Goal: Information Seeking & Learning: Check status

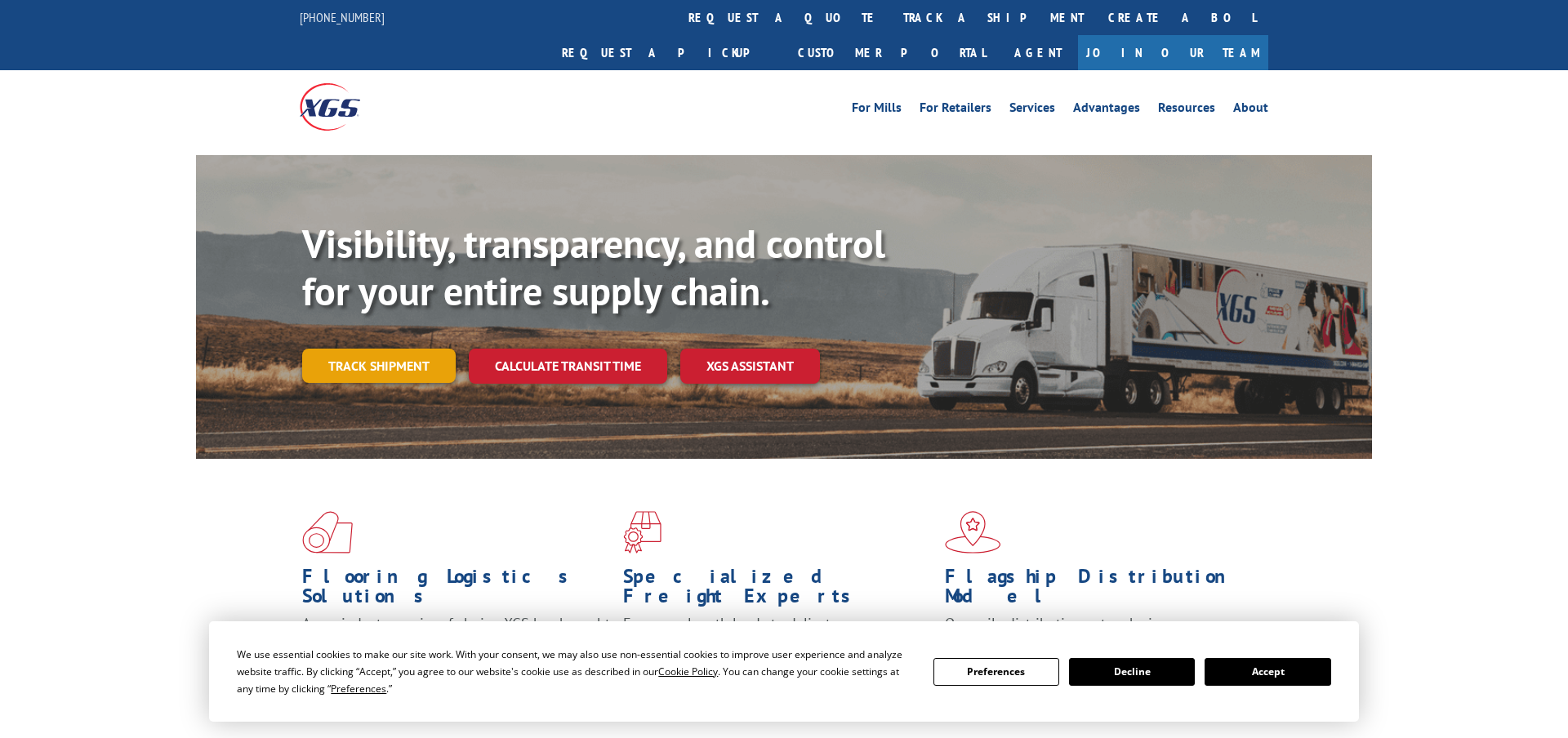
click at [421, 349] on link "Track shipment" at bounding box center [378, 365] width 153 height 34
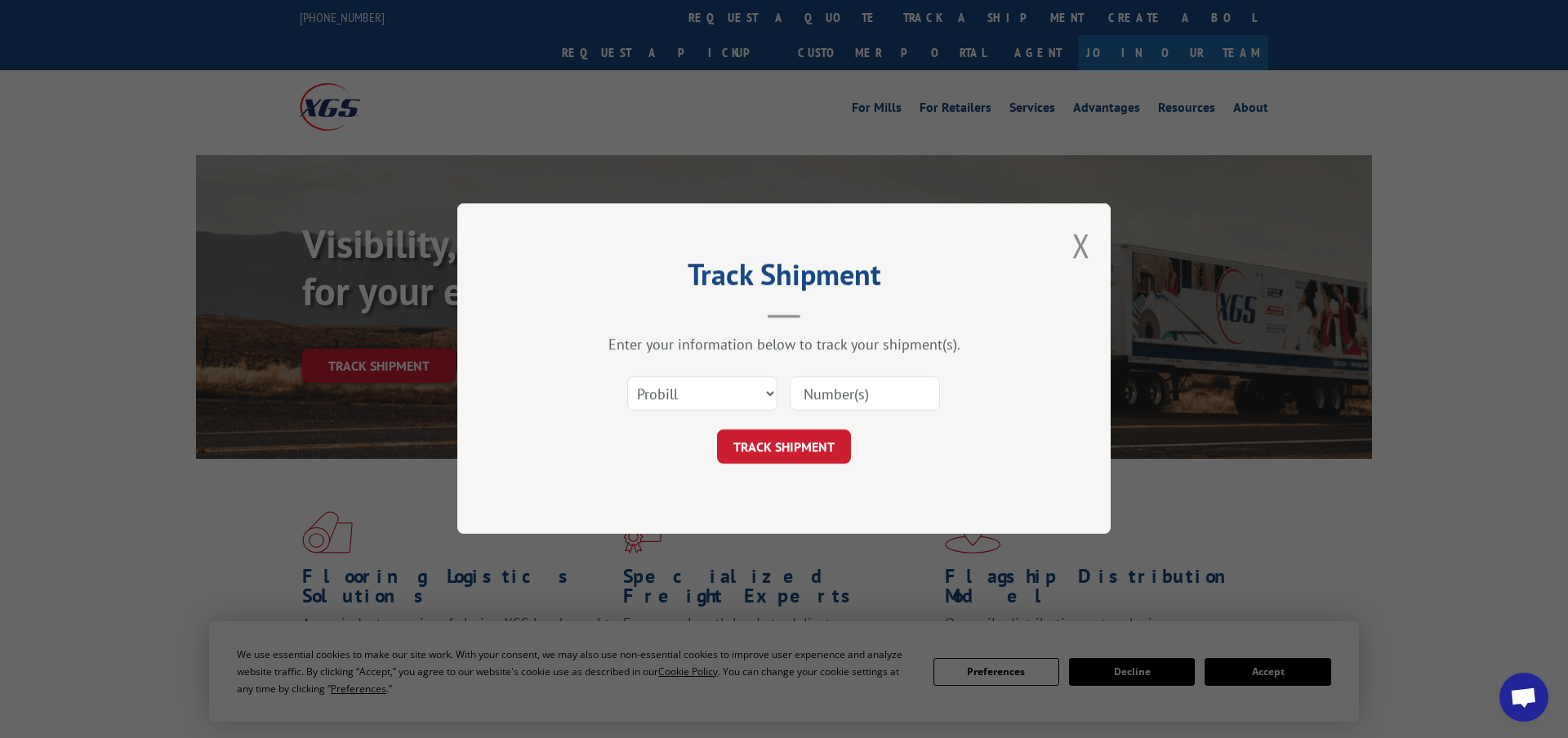
click at [860, 397] on input at bounding box center [865, 394] width 151 height 34
click at [859, 390] on input at bounding box center [865, 394] width 151 height 34
paste input "17605791"
type input "17605791"
click at [751, 436] on button "TRACK SHIPMENT" at bounding box center [784, 447] width 134 height 34
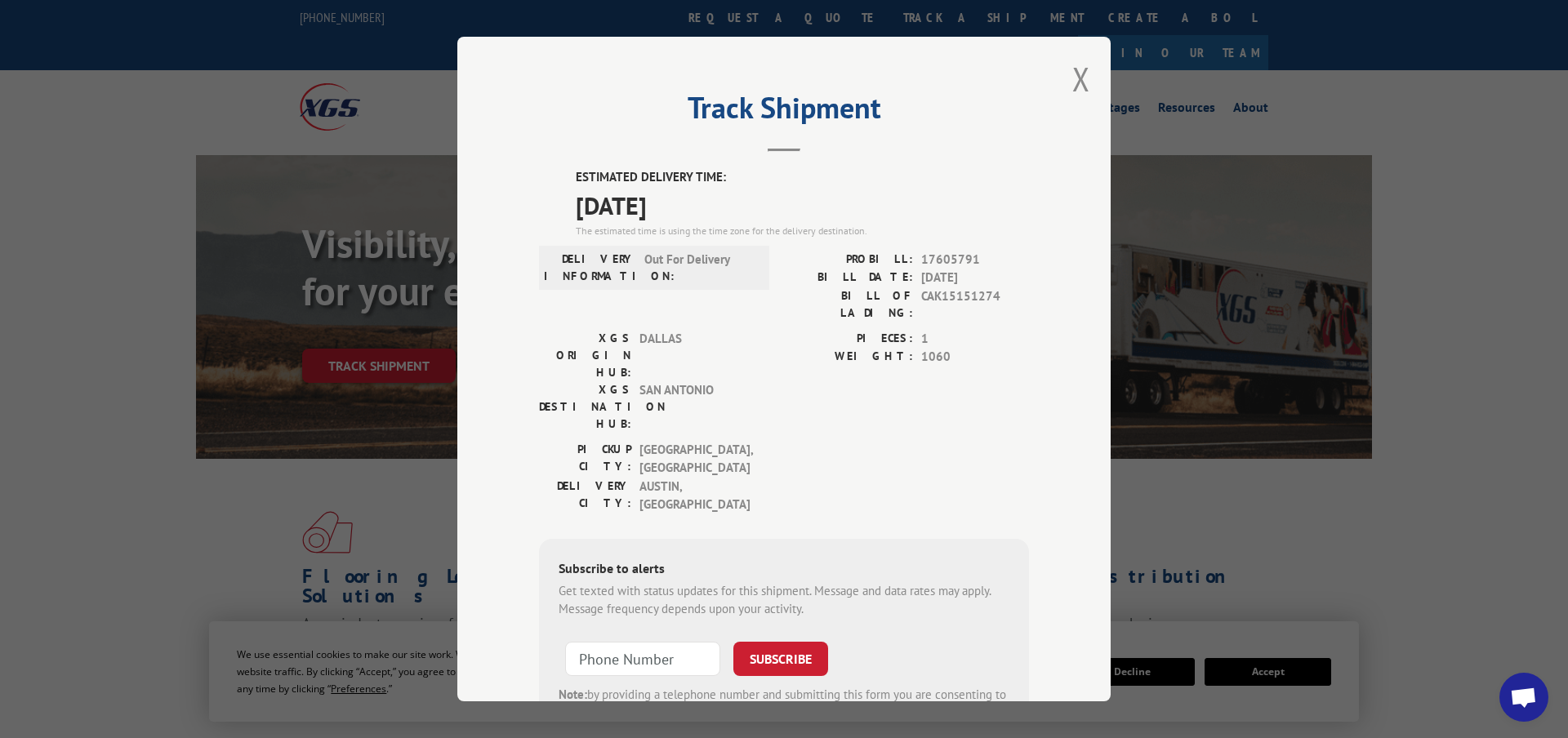
click at [1092, 74] on div "Track Shipment ESTIMATED DELIVERY TIME: [DATE] The estimated time is using the …" at bounding box center [784, 369] width 654 height 665
click at [1067, 82] on div "Track Shipment ESTIMATED DELIVERY TIME: [DATE] The estimated time is using the …" at bounding box center [784, 369] width 654 height 665
click at [1077, 75] on button "Close modal" at bounding box center [1081, 78] width 18 height 43
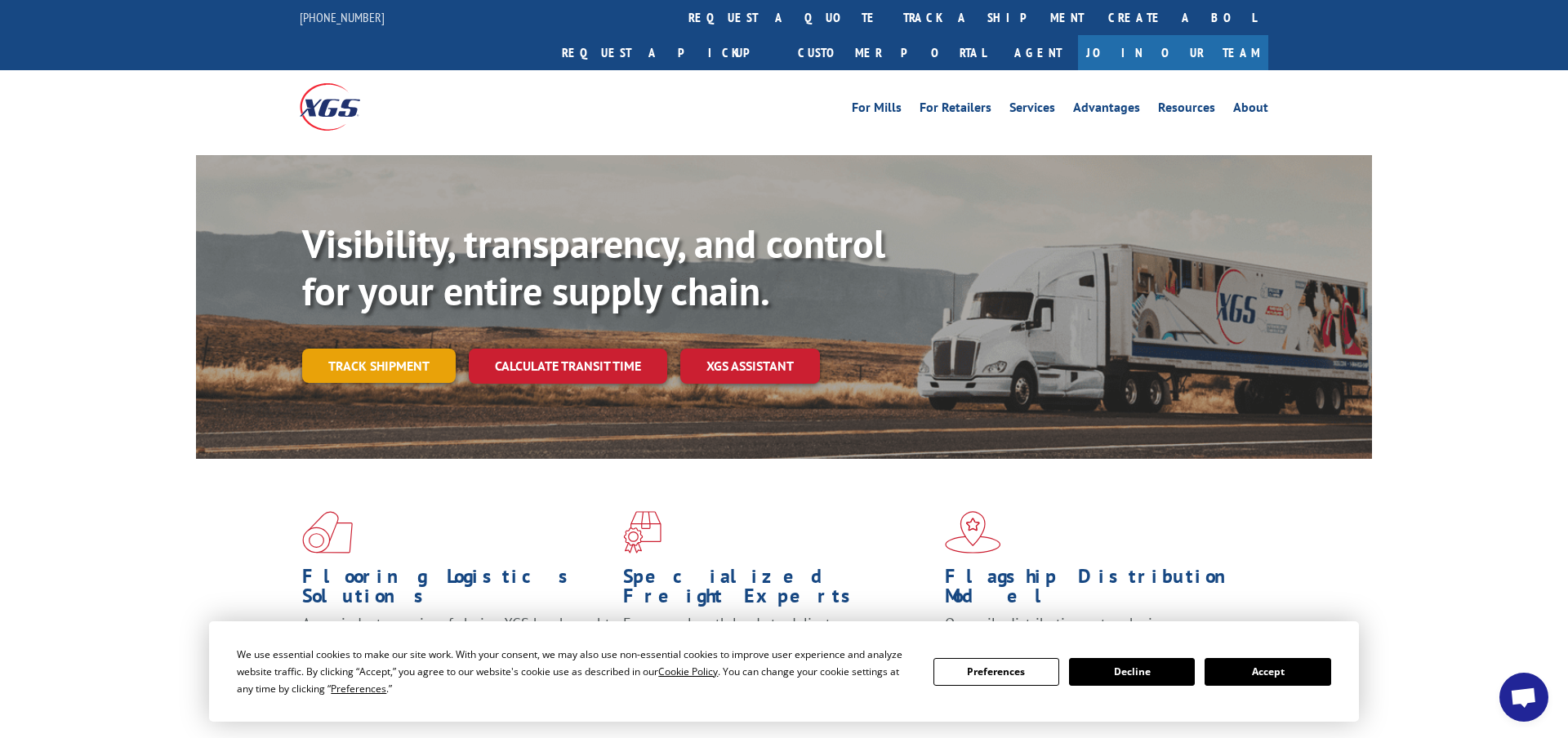
click at [415, 349] on link "Track shipment" at bounding box center [378, 365] width 153 height 34
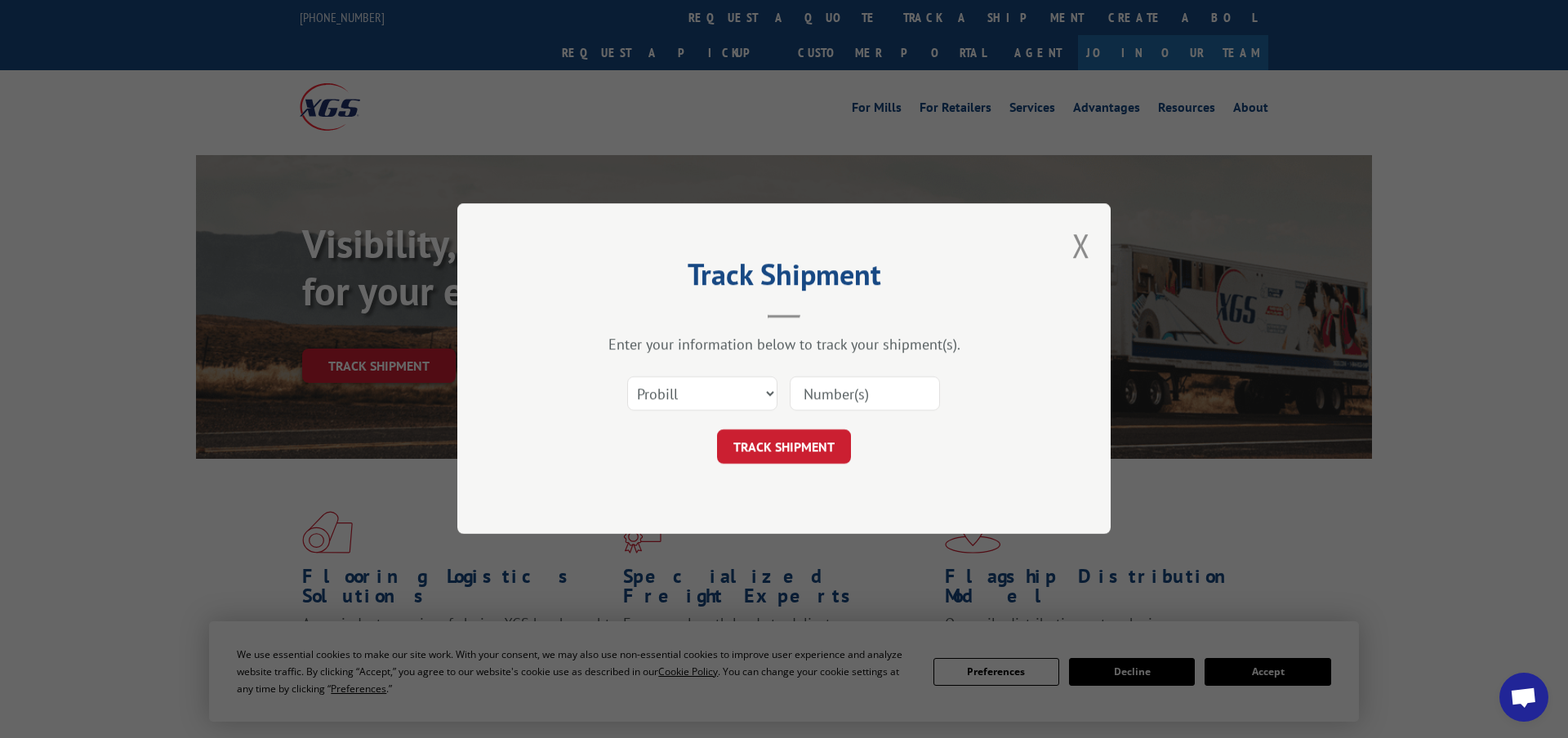
click at [848, 403] on input at bounding box center [865, 394] width 151 height 34
paste input "17444572"
type input "17444572"
click at [834, 443] on button "TRACK SHIPMENT" at bounding box center [784, 447] width 134 height 34
